Goal: Find specific page/section: Find specific page/section

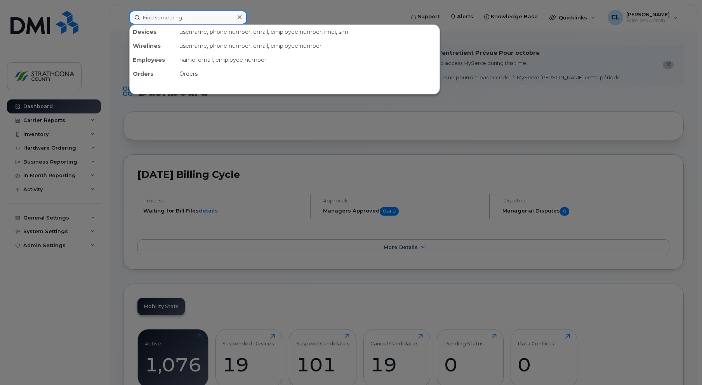
click at [175, 18] on input at bounding box center [188, 17] width 118 height 14
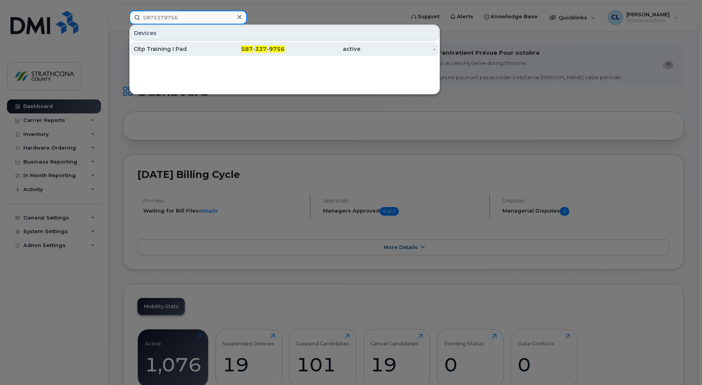
type input "5873379756"
click at [184, 47] on div "Citp Training I Pad" at bounding box center [172, 49] width 76 height 8
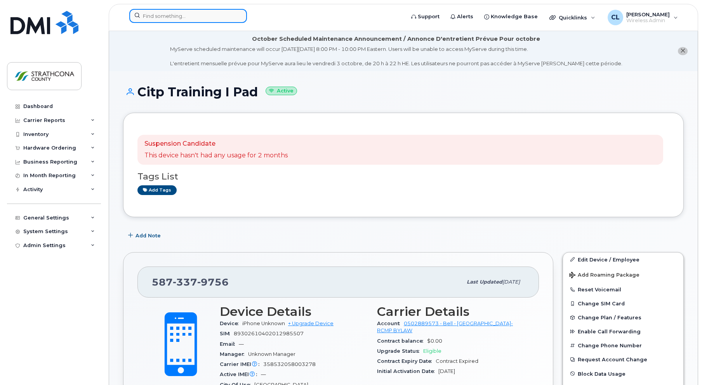
click at [200, 16] on input at bounding box center [188, 16] width 118 height 14
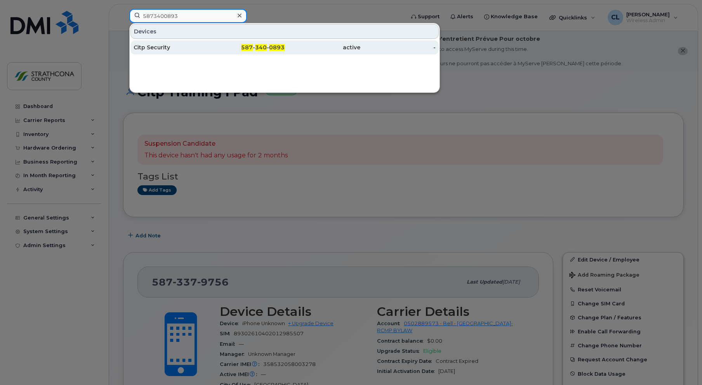
type input "5873400893"
click at [277, 43] on div "587 - 340 - 0893" at bounding box center [247, 47] width 76 height 8
